Goal: Task Accomplishment & Management: Use online tool/utility

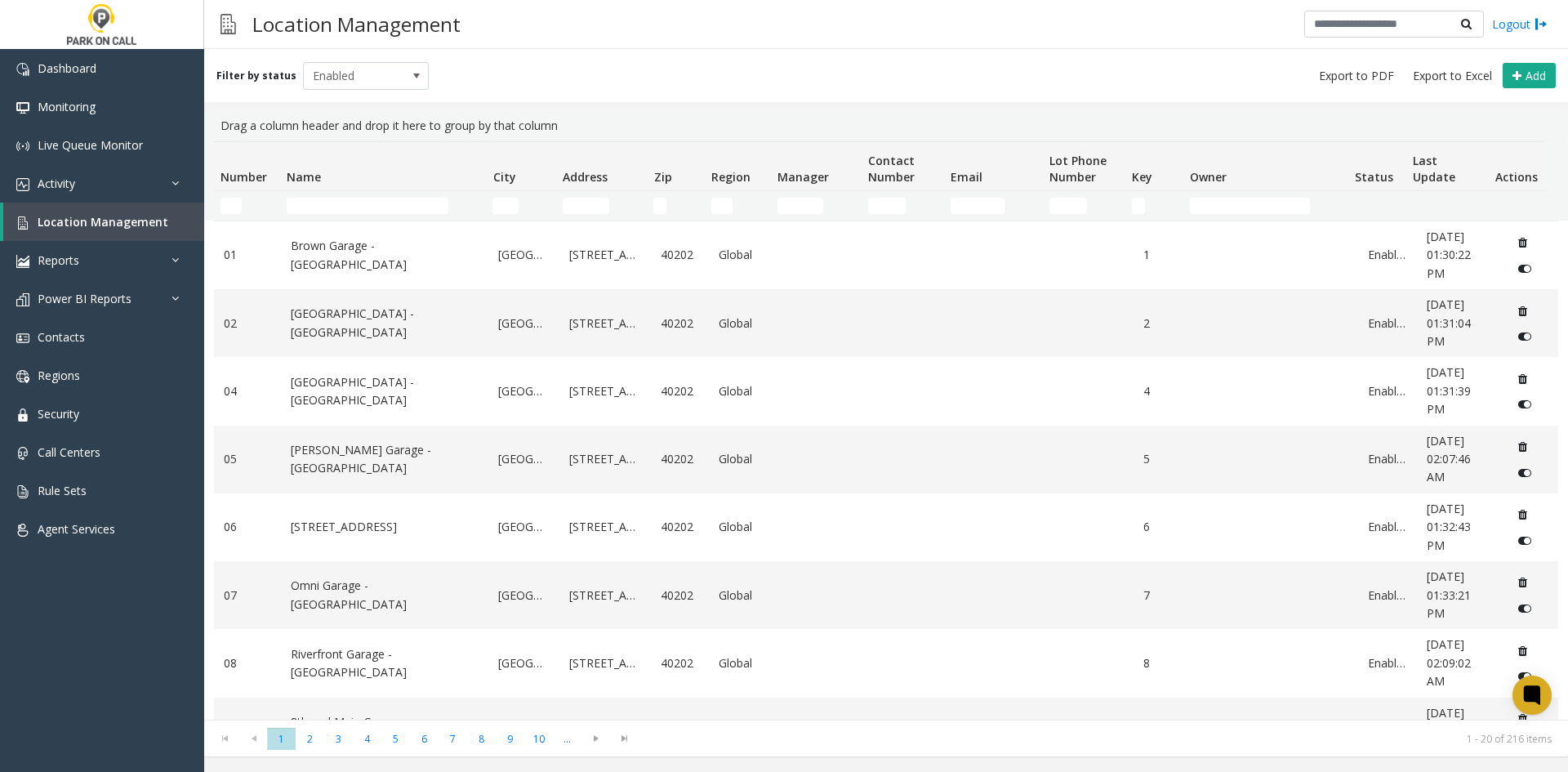
click at [327, 201] on input "Name Filter" at bounding box center [367, 206] width 162 height 17
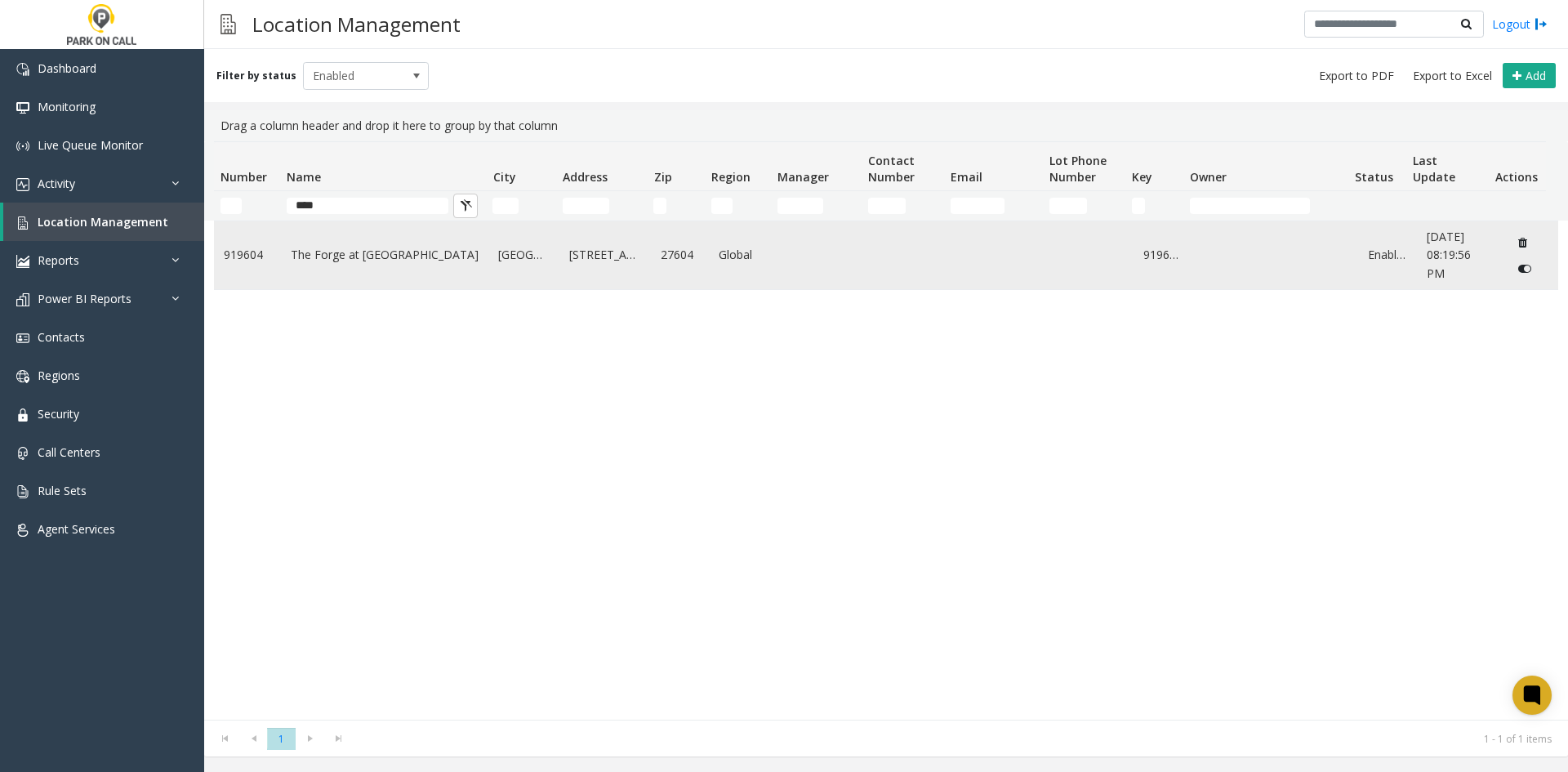
type input "****"
click at [352, 255] on link "The Forge at [GEOGRAPHIC_DATA]" at bounding box center [385, 255] width 189 height 18
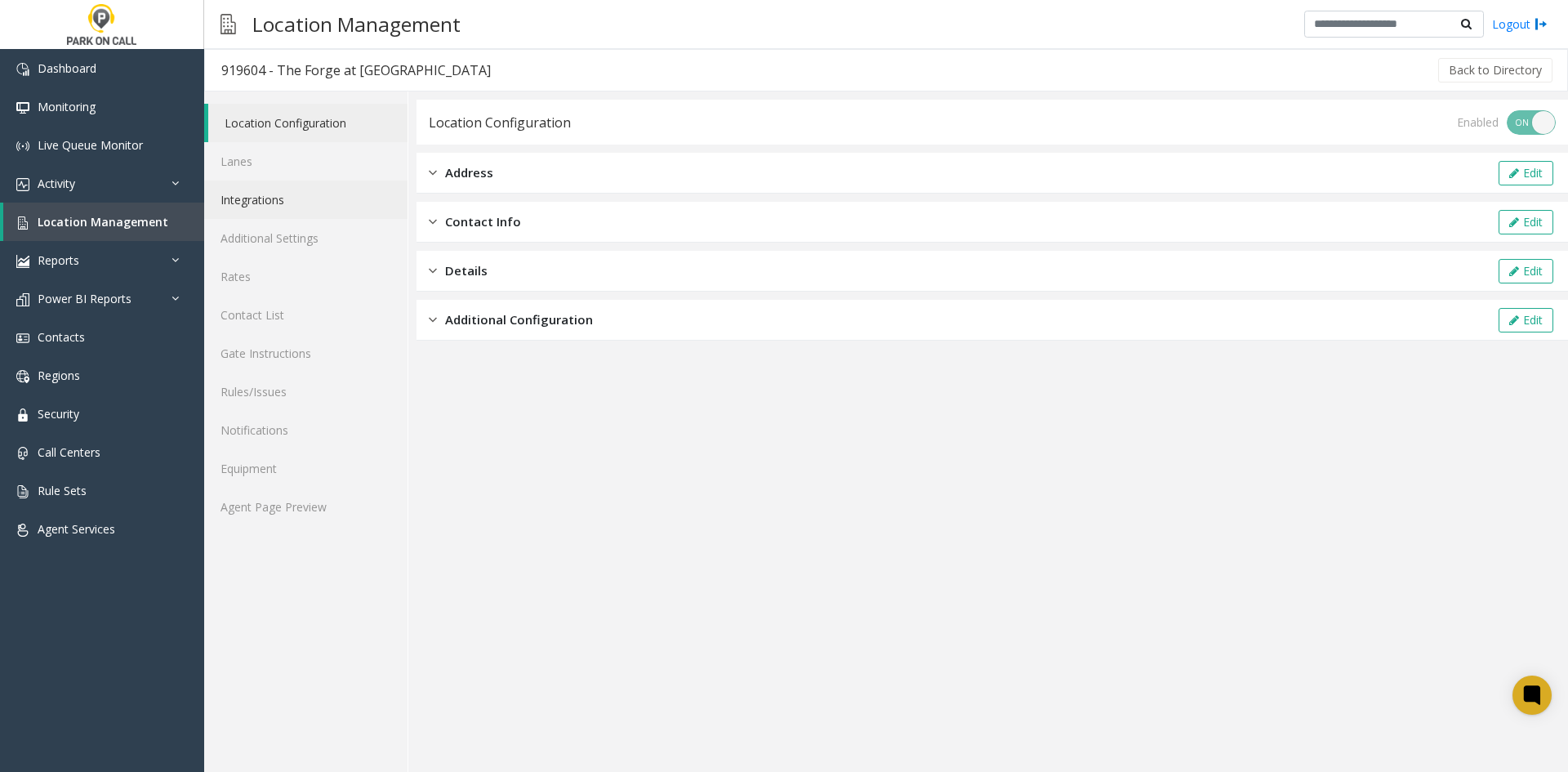
click at [274, 204] on link "Integrations" at bounding box center [306, 199] width 204 height 38
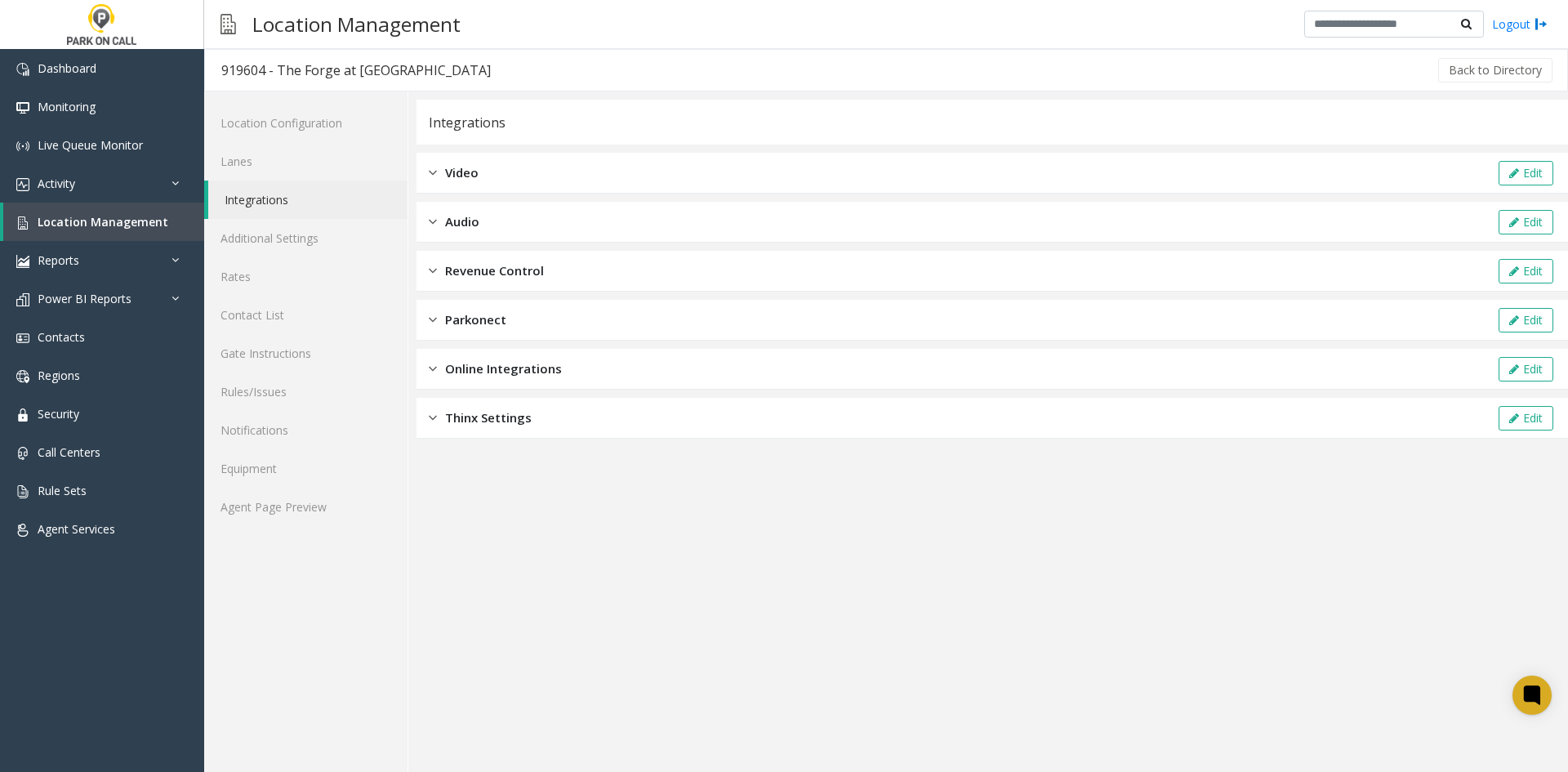
click at [437, 367] on div "Online Integrations" at bounding box center [495, 368] width 133 height 19
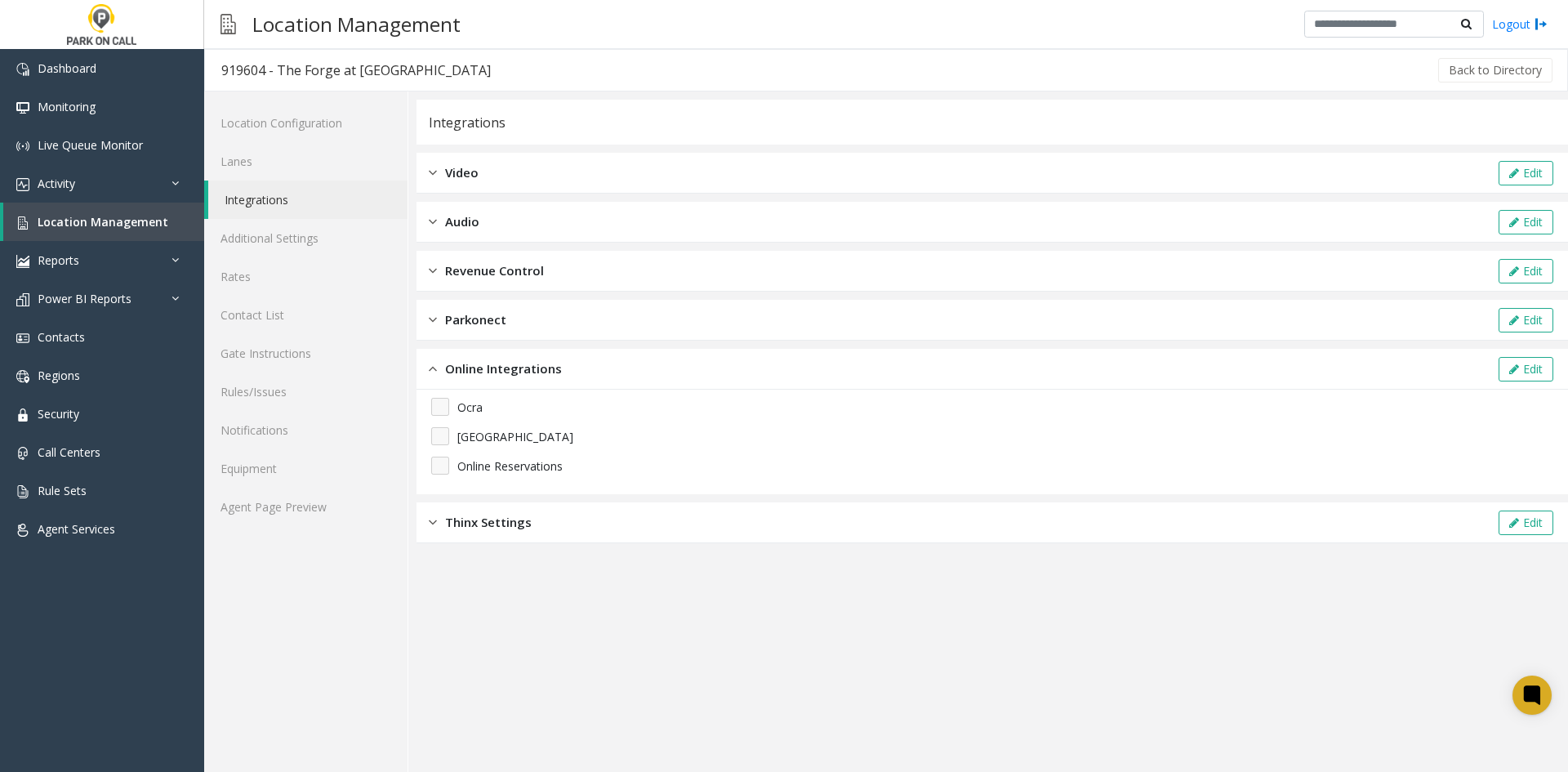
click at [440, 268] on div "Revenue Control" at bounding box center [486, 270] width 116 height 19
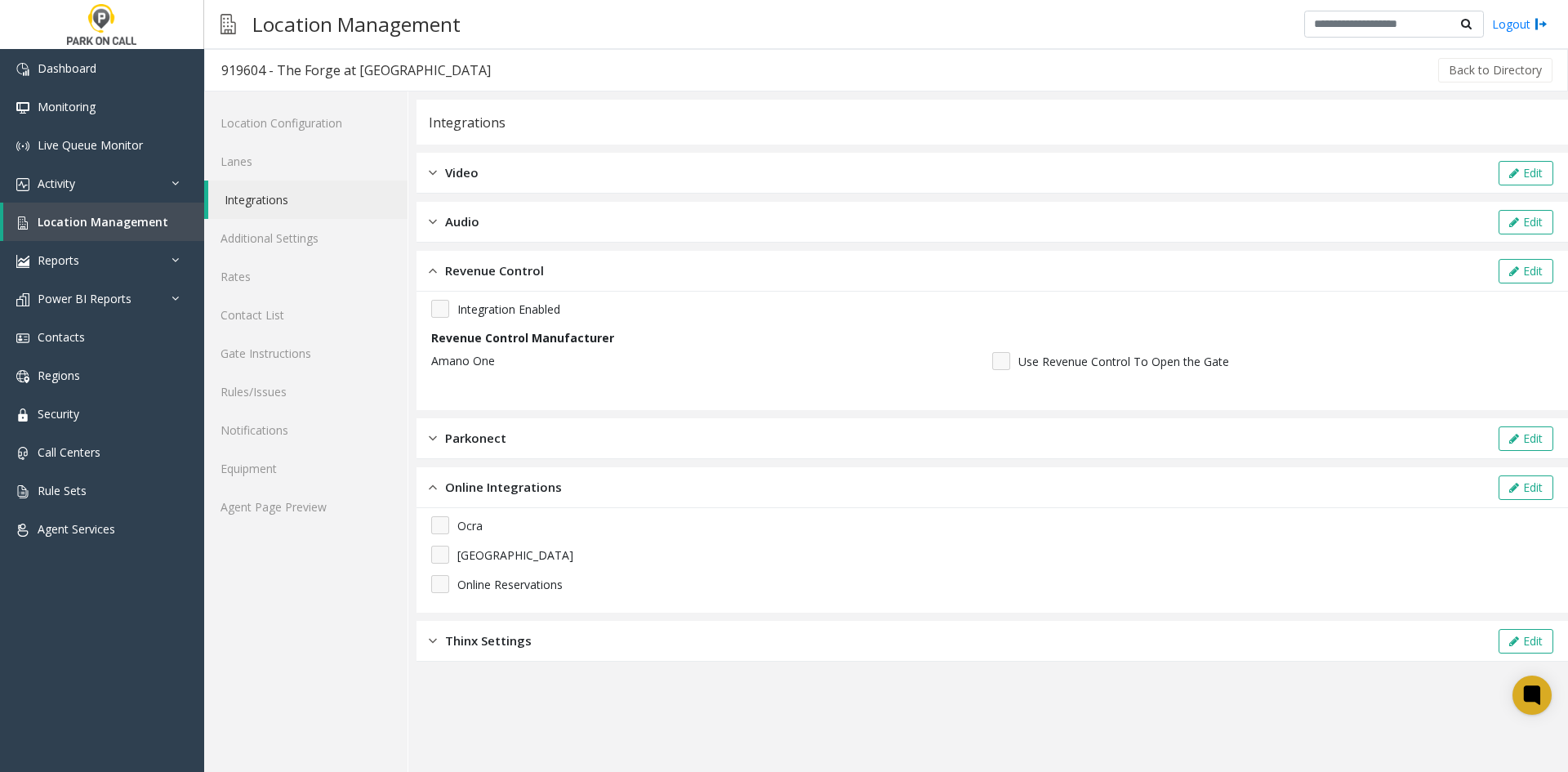
click at [443, 443] on div "Parkonect" at bounding box center [467, 438] width 77 height 19
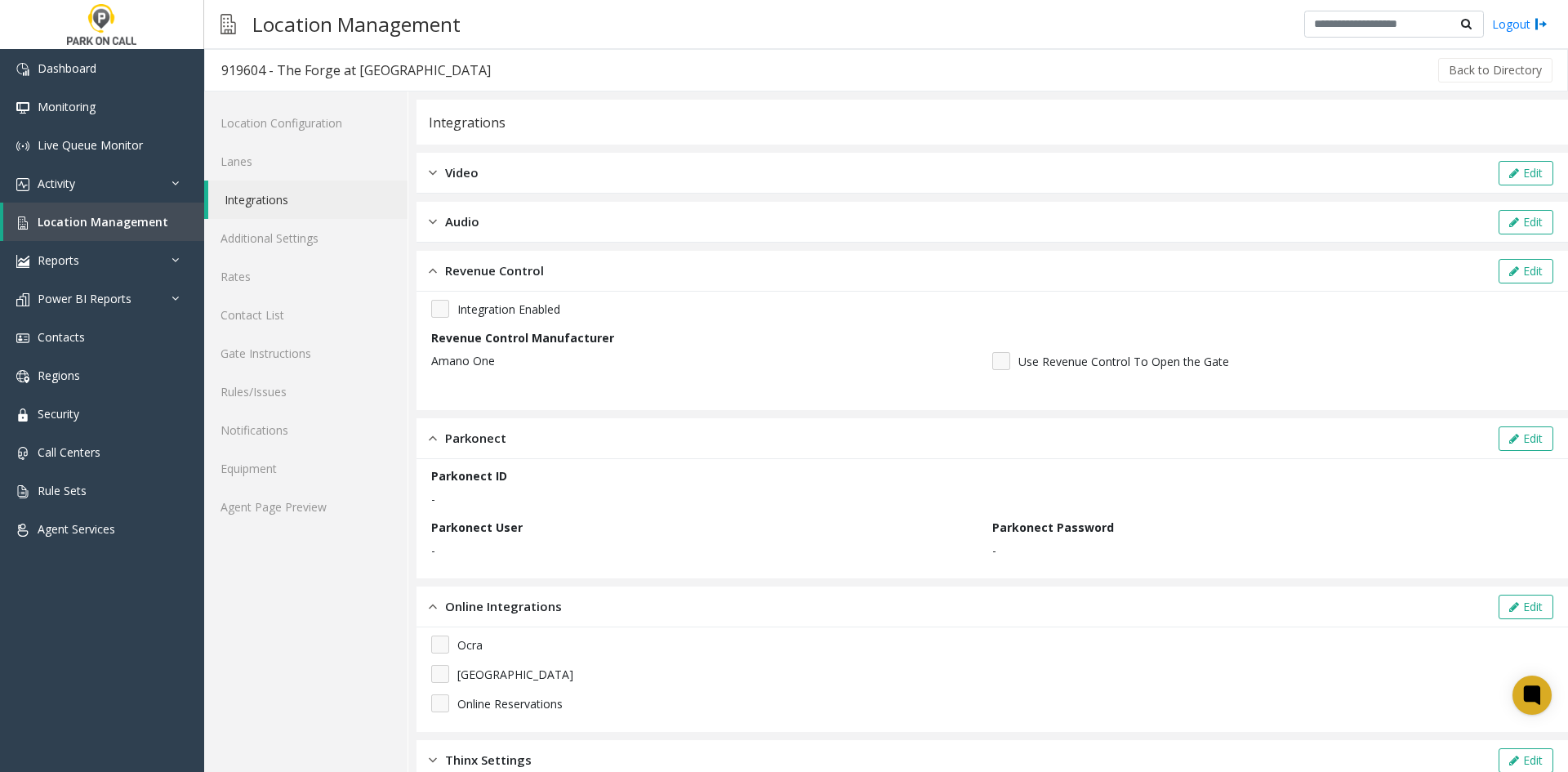
click at [439, 443] on div "Parkonect" at bounding box center [467, 438] width 77 height 19
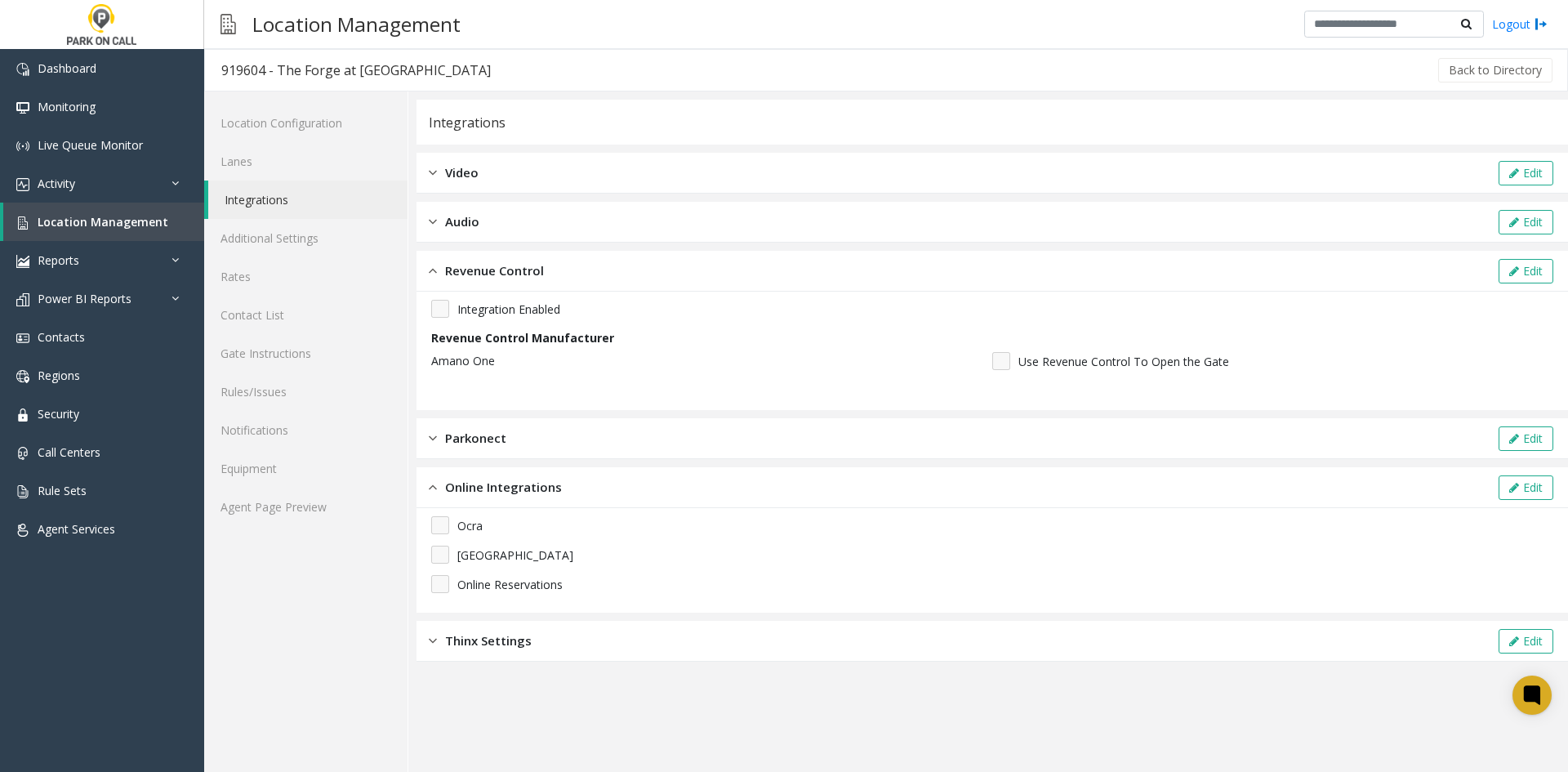
click at [434, 219] on img at bounding box center [433, 221] width 8 height 19
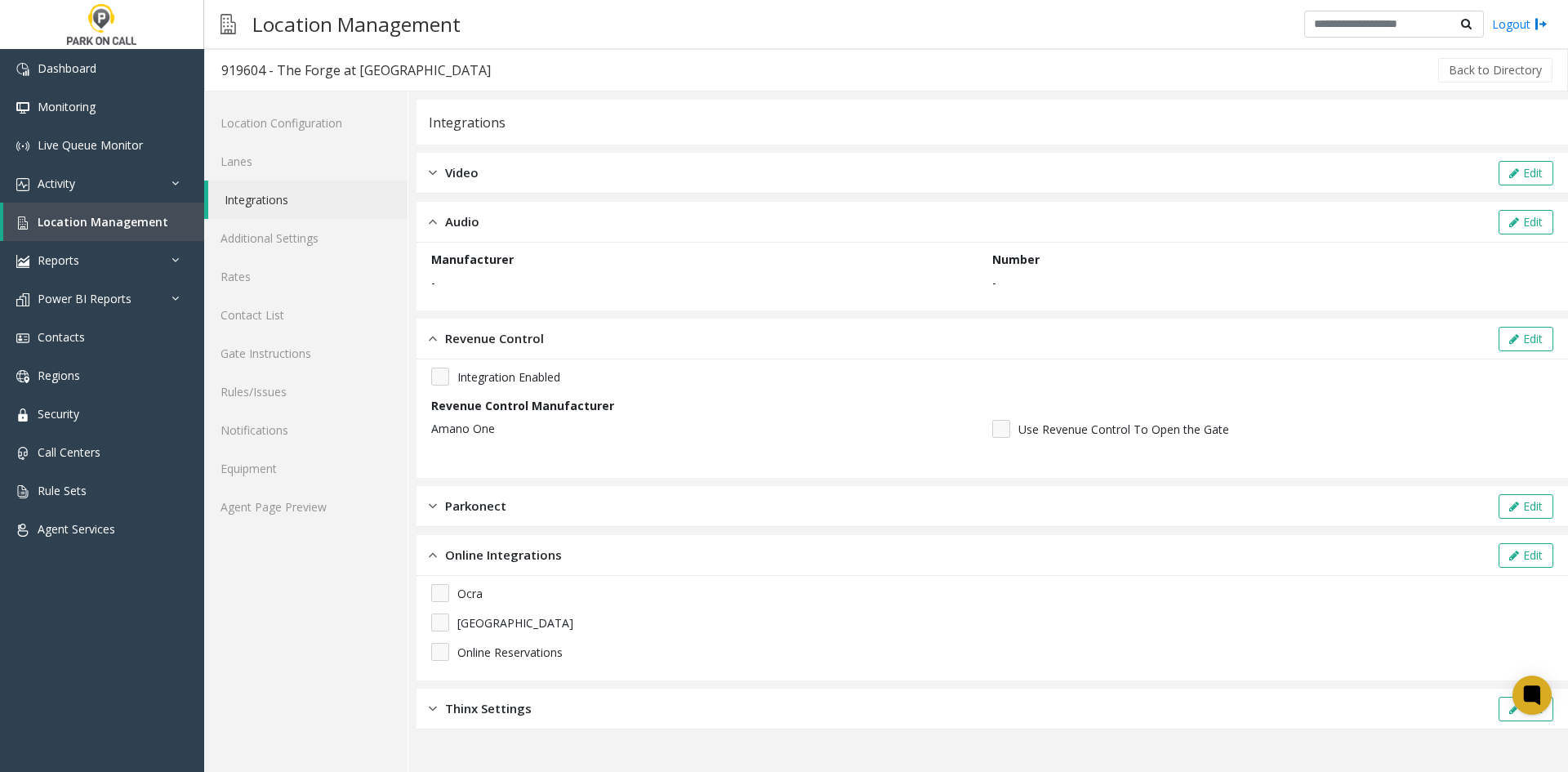
click at [434, 219] on img at bounding box center [433, 221] width 8 height 19
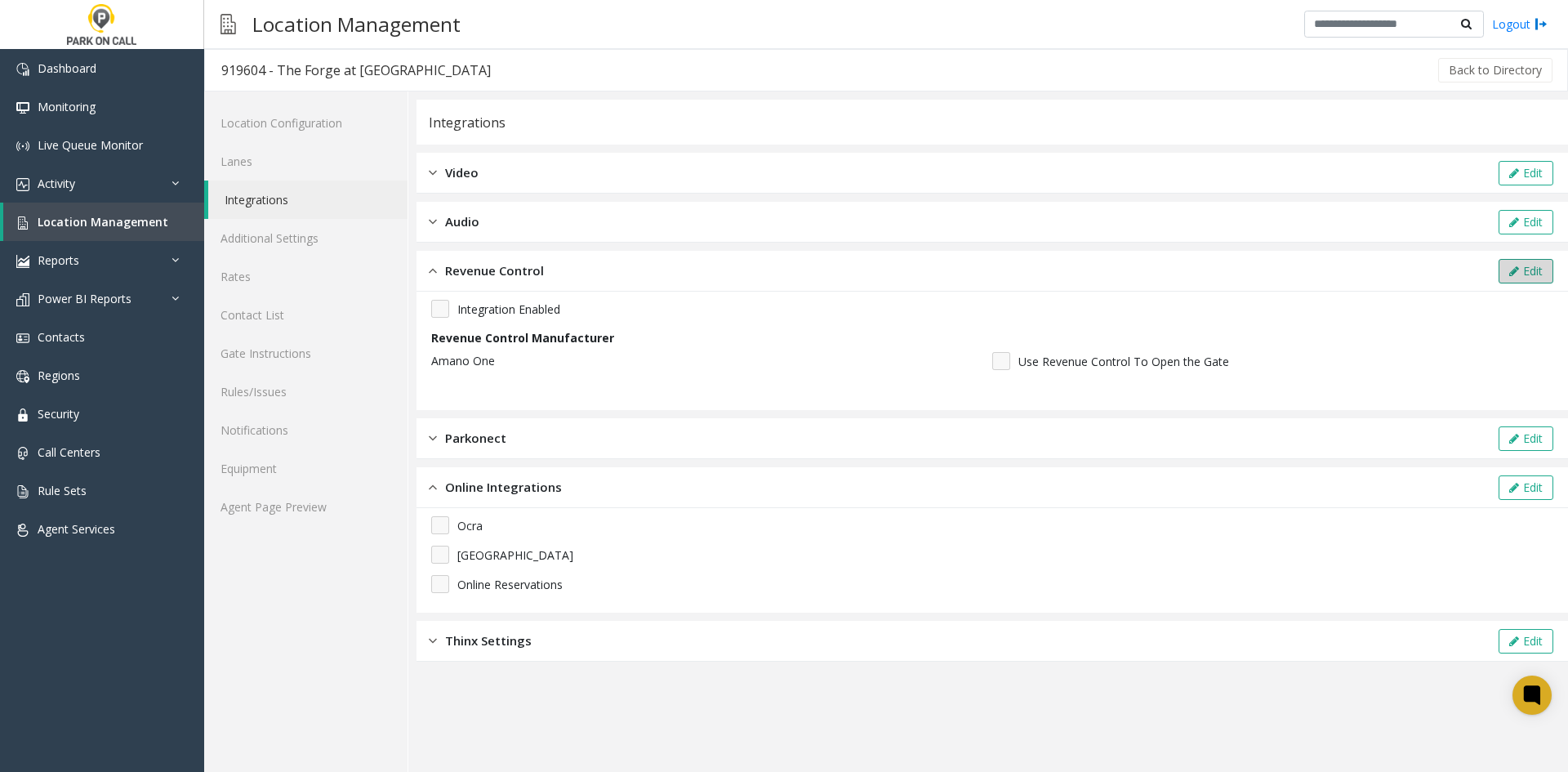
click at [1529, 270] on button "Edit" at bounding box center [1526, 270] width 55 height 24
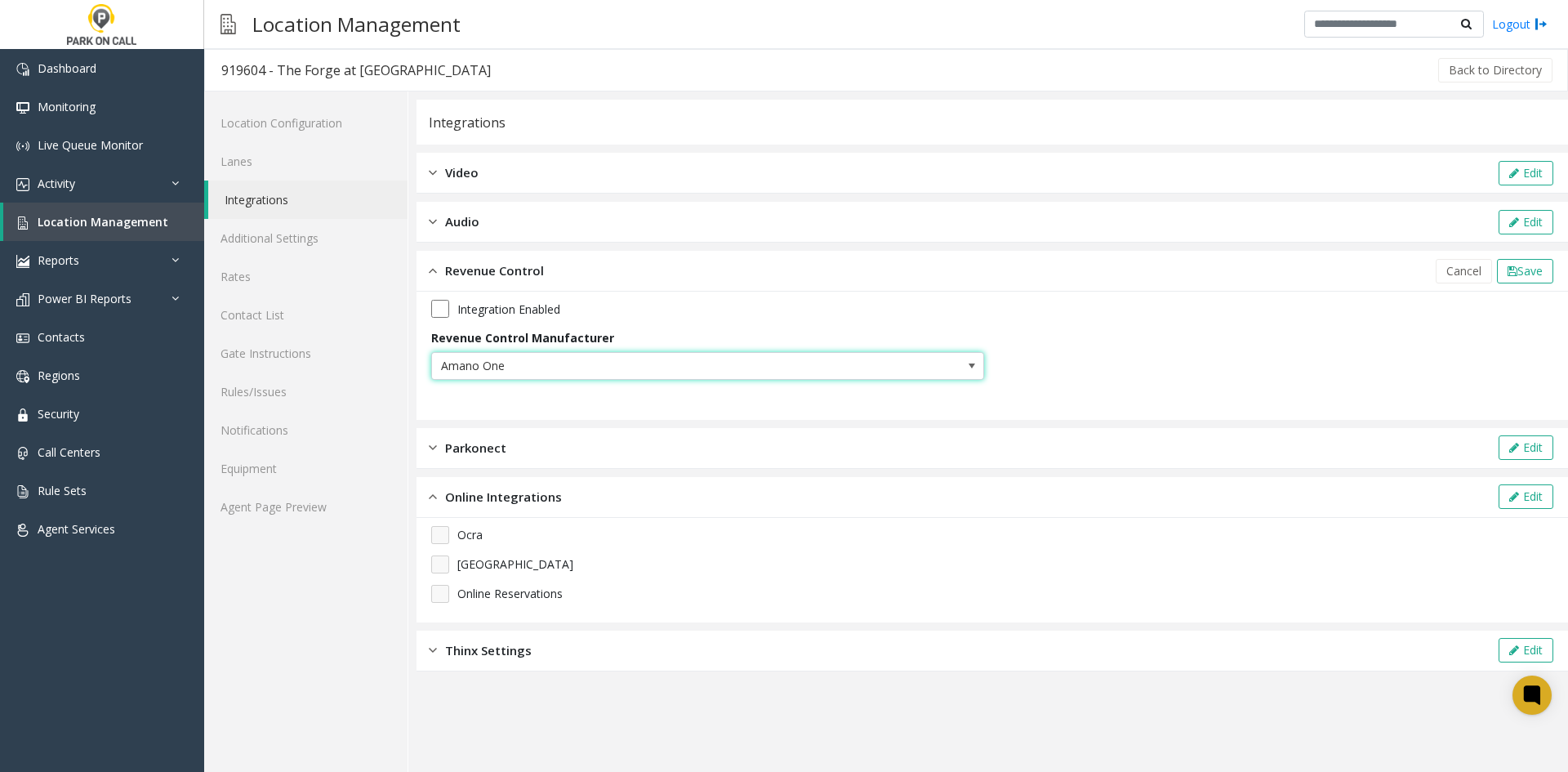
click at [966, 367] on span at bounding box center [971, 366] width 13 height 13
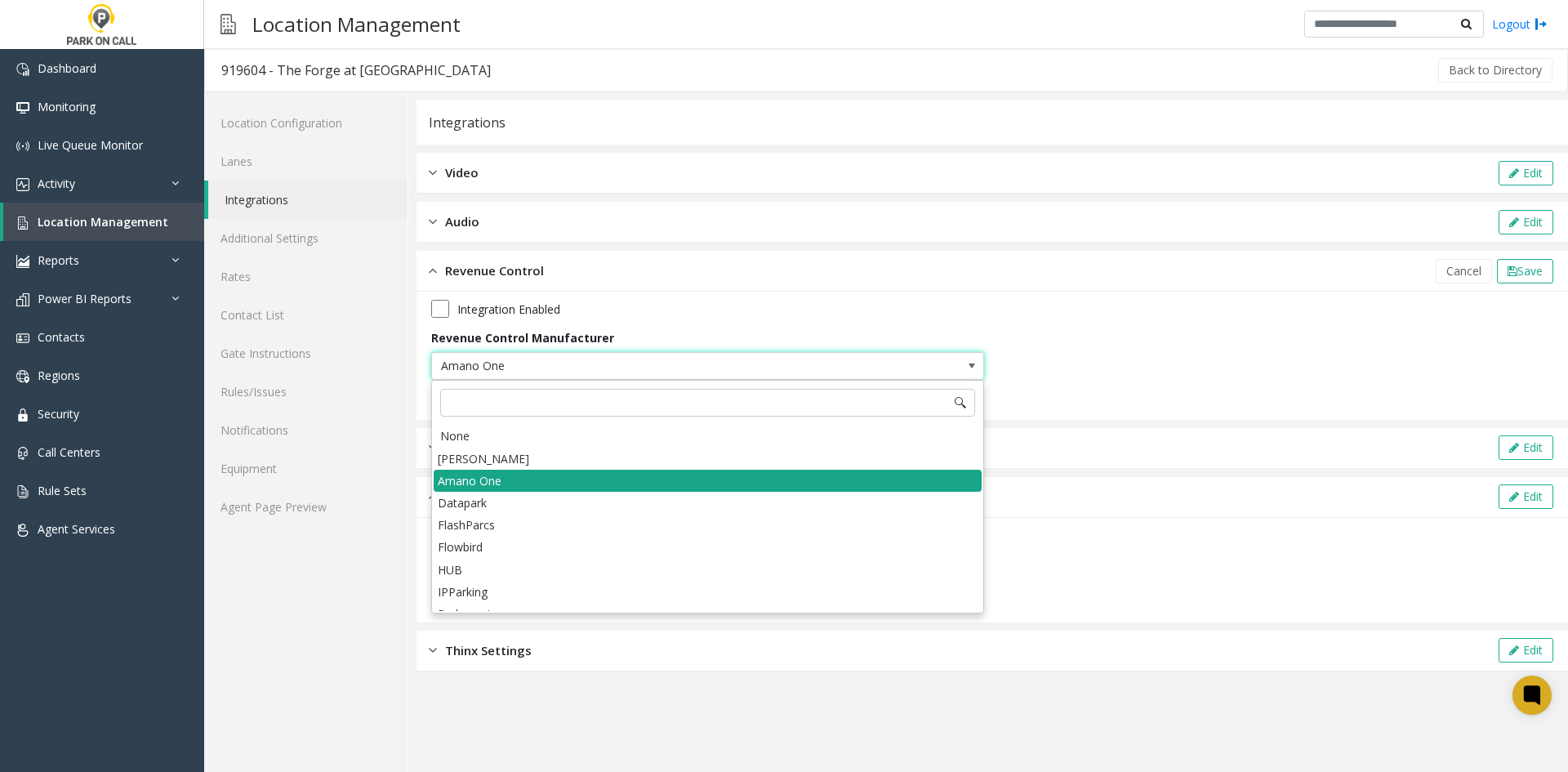
click at [535, 485] on li "Amano One" at bounding box center [707, 480] width 548 height 22
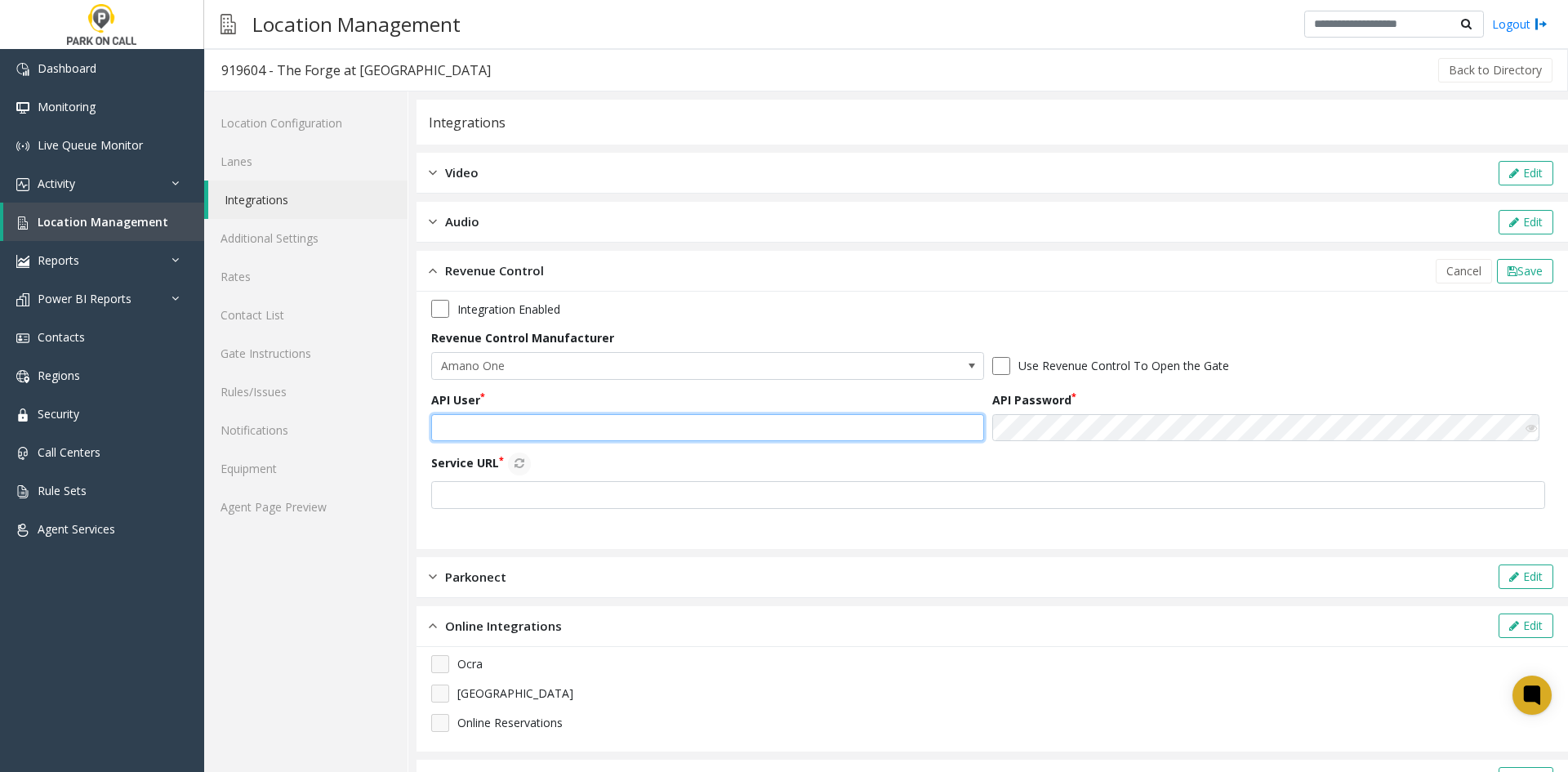
type input "*****"
